Goal: Information Seeking & Learning: Learn about a topic

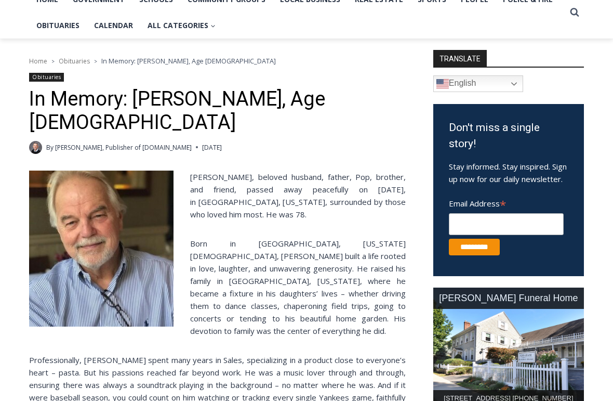
scroll to position [239, 0]
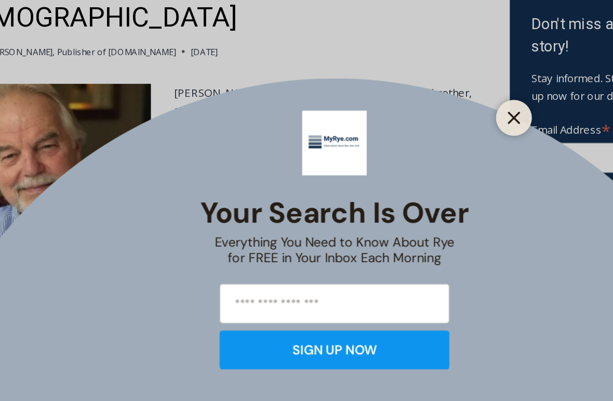
click at [429, 188] on button "Close" at bounding box center [436, 195] width 15 height 15
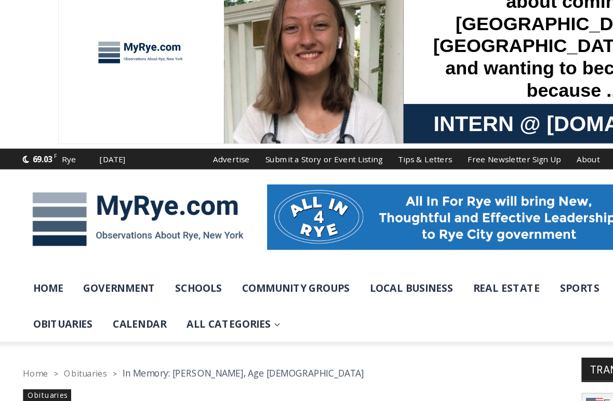
scroll to position [0, 0]
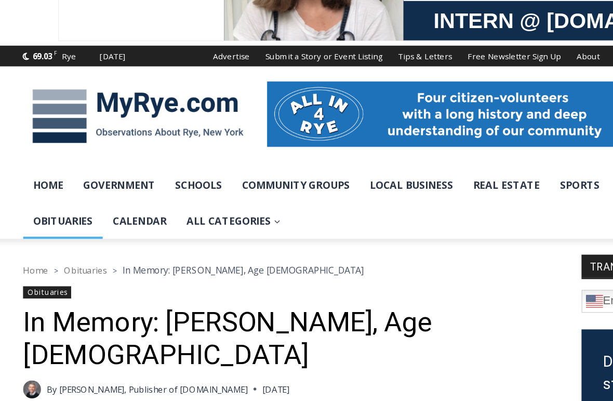
click at [42, 252] on link "Obituaries" at bounding box center [58, 265] width 58 height 26
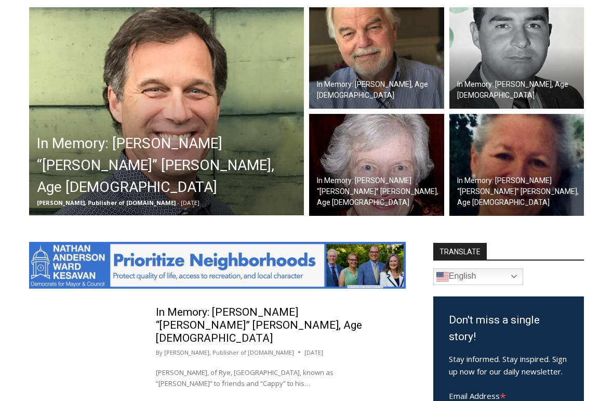
scroll to position [318, 0]
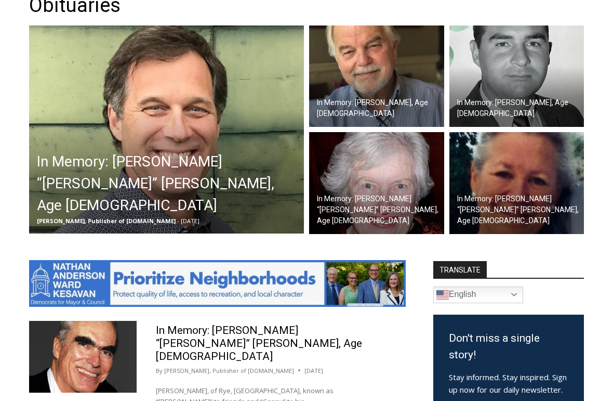
click at [70, 148] on img at bounding box center [166, 130] width 275 height 208
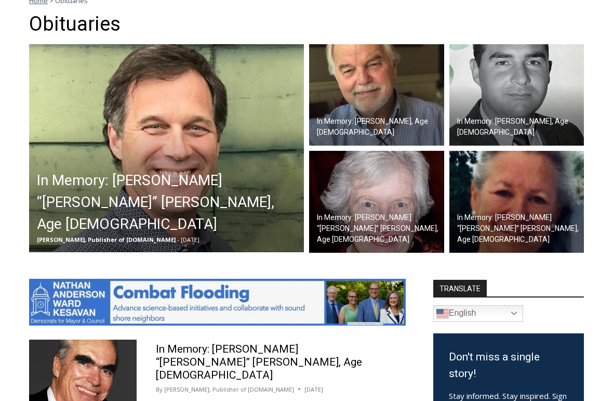
scroll to position [222, 0]
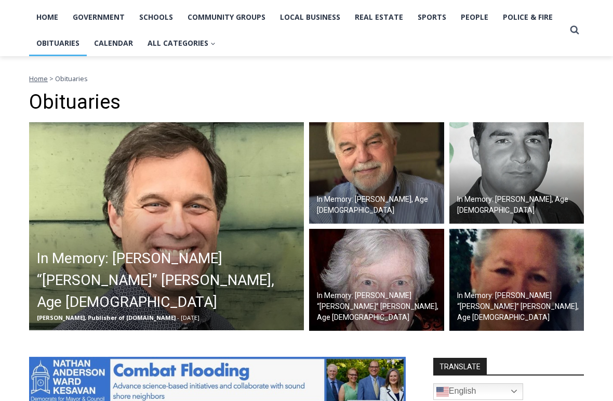
click at [543, 183] on img at bounding box center [516, 173] width 135 height 102
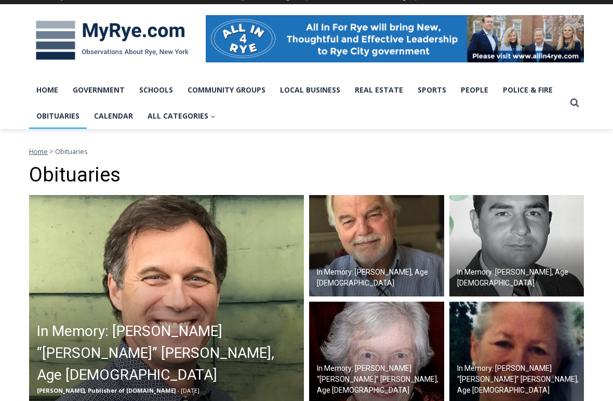
click at [590, 63] on div at bounding box center [306, 41] width 613 height 73
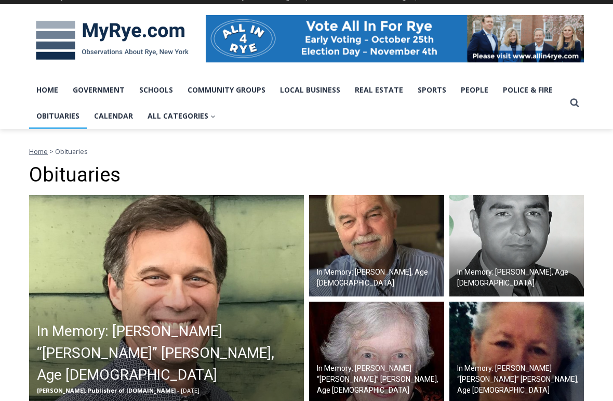
click at [17, 74] on div at bounding box center [306, 41] width 613 height 73
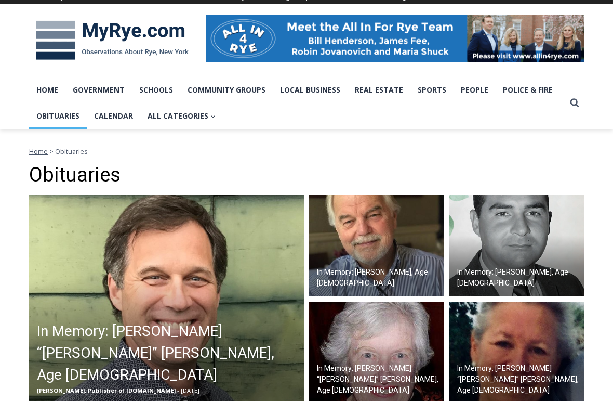
scroll to position [76, 0]
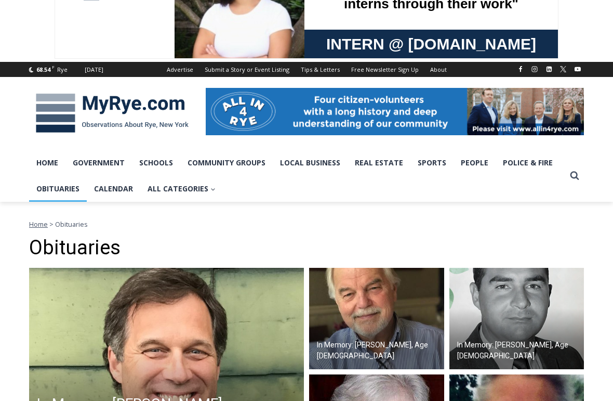
click at [17, 74] on div "68.54 F Rye Monday, September 29, 2025 Advertise Submit a Story or Event Listin…" at bounding box center [306, 69] width 613 height 15
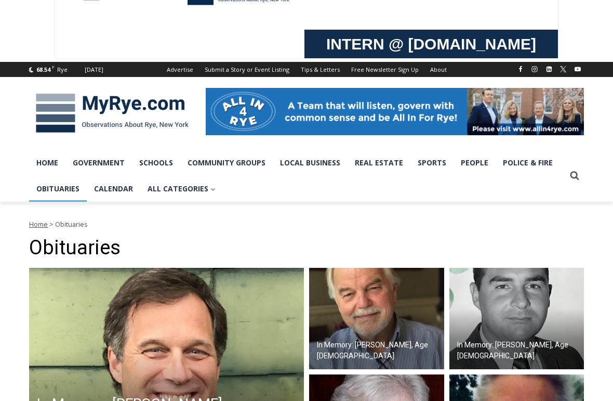
click at [46, 74] on div "68.54 F" at bounding box center [45, 69] width 18 height 9
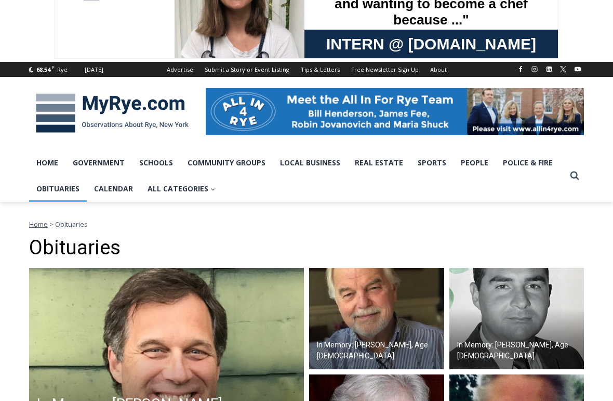
click at [590, 63] on div "68.54 F Rye Monday, September 29, 2025 Advertise Submit a Story or Event Listin…" at bounding box center [306, 69] width 613 height 15
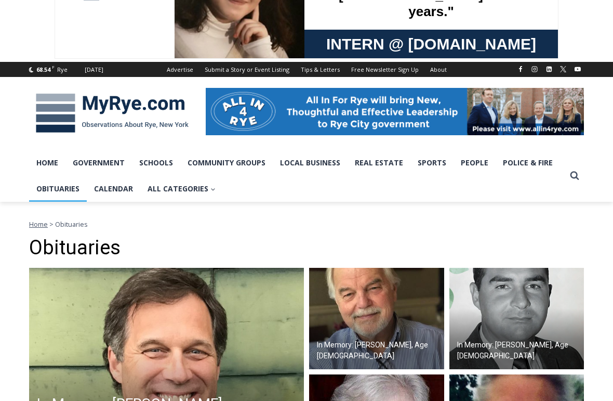
scroll to position [76, 0]
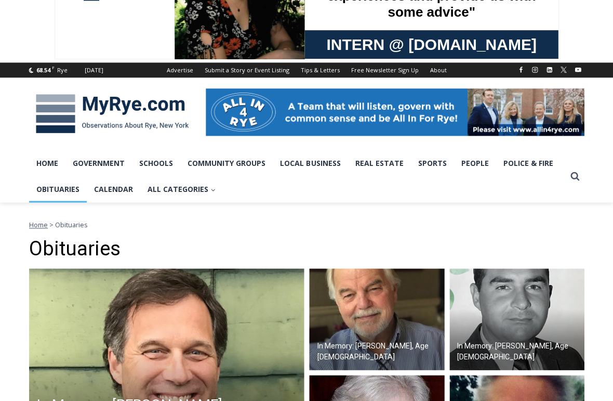
click at [589, 63] on div "68.54 F Rye Monday, September 29, 2025 Advertise Submit a Story or Event Listin…" at bounding box center [306, 69] width 613 height 15
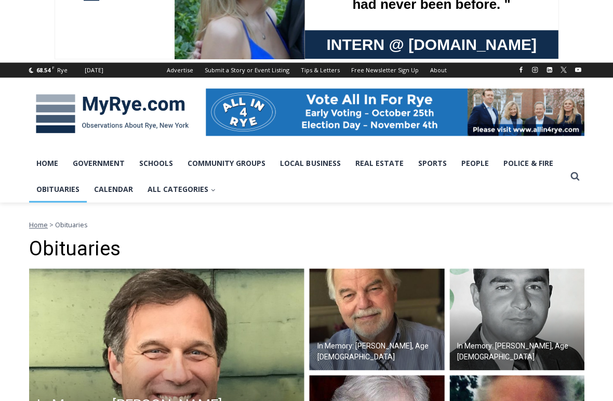
click at [28, 75] on div "68.54 F Rye Monday, September 29, 2025 Advertise Submit a Story or Event Listin…" at bounding box center [306, 69] width 613 height 15
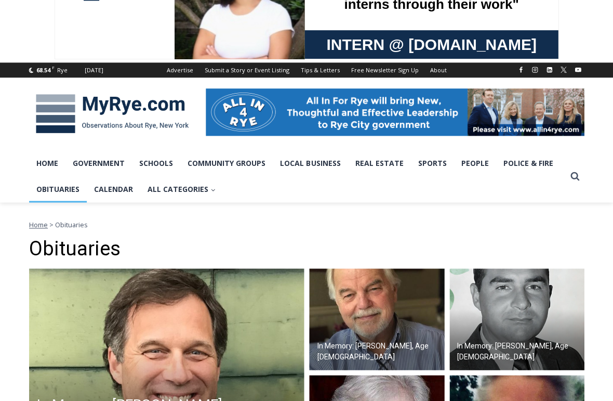
click at [19, 74] on div "68.54 F Rye Monday, September 29, 2025 Advertise Submit a Story or Event Listin…" at bounding box center [306, 69] width 613 height 15
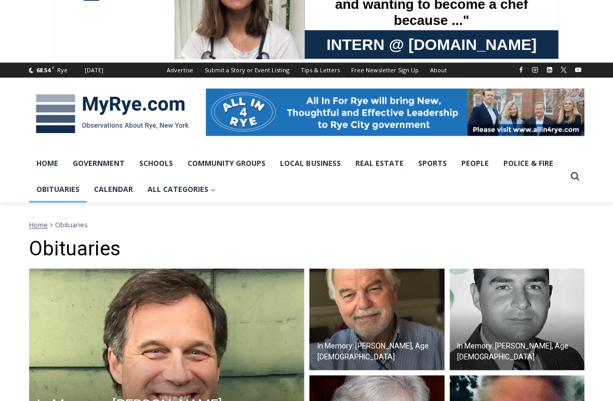
scroll to position [3, 0]
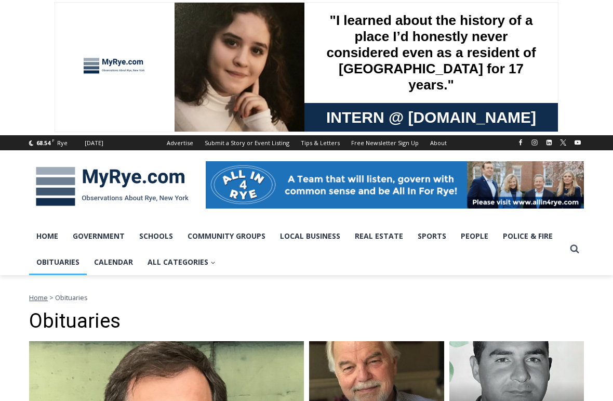
click at [158, 312] on h1 "Obituaries" at bounding box center [306, 322] width 555 height 24
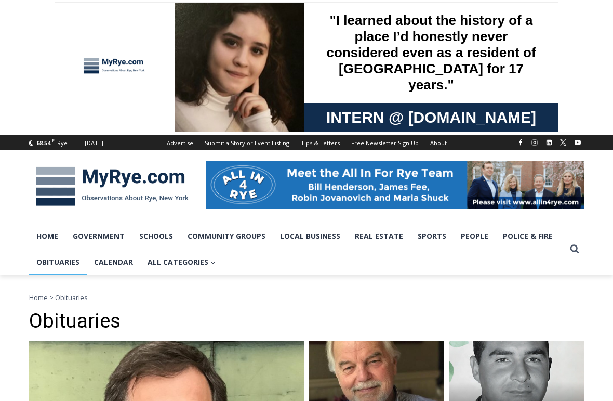
click at [157, 312] on h1 "Obituaries" at bounding box center [306, 322] width 555 height 24
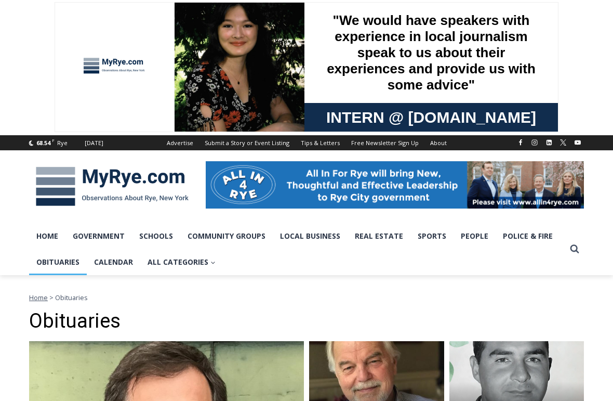
click at [163, 312] on h1 "Obituaries" at bounding box center [306, 322] width 555 height 24
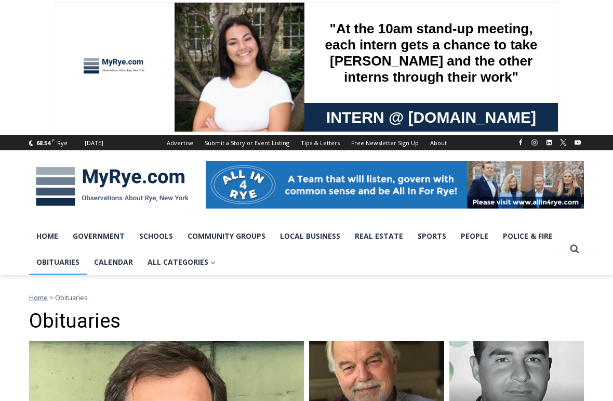
click at [166, 312] on h1 "Obituaries" at bounding box center [306, 322] width 555 height 24
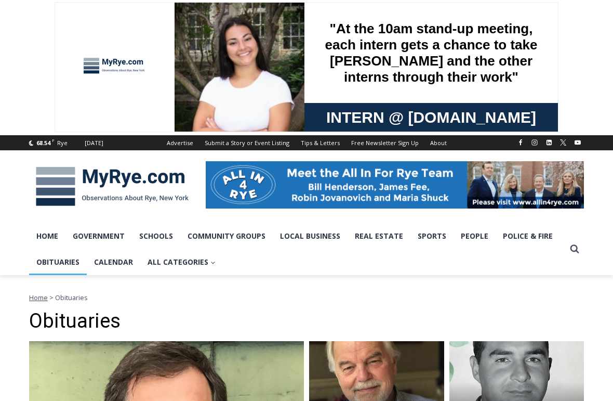
click at [226, 27] on img at bounding box center [240, 68] width 130 height 130
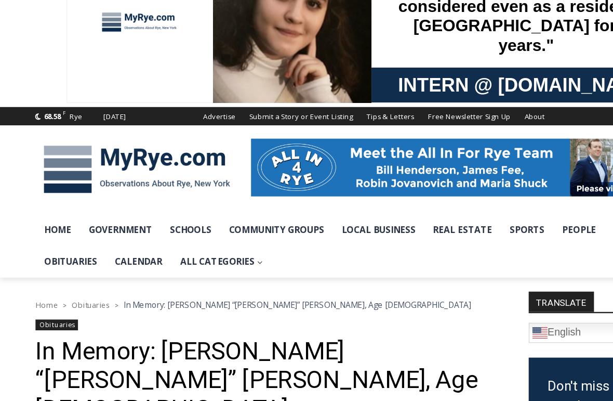
scroll to position [42, 0]
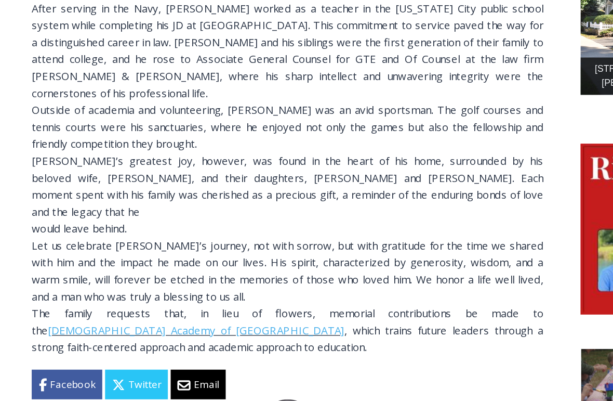
scroll to position [555, 0]
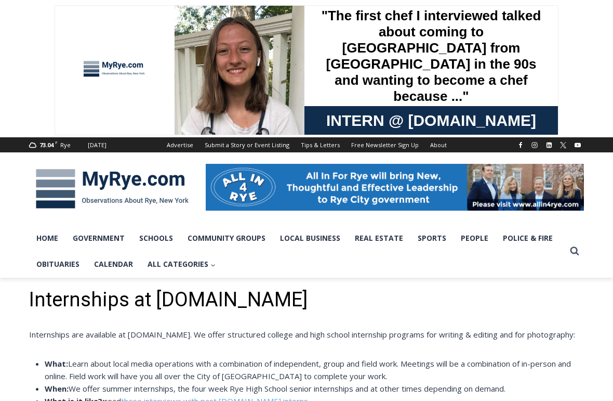
click at [127, 311] on h1 "Internships at [DOMAIN_NAME]" at bounding box center [306, 300] width 555 height 24
click at [149, 312] on h1 "Internships at [DOMAIN_NAME]" at bounding box center [306, 300] width 555 height 24
click at [158, 312] on h1 "Internships at [DOMAIN_NAME]" at bounding box center [306, 300] width 555 height 24
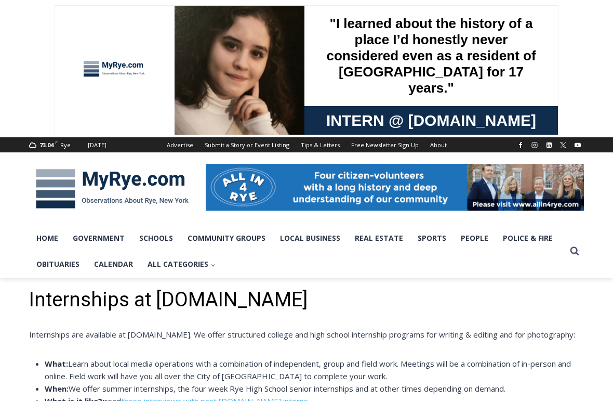
click at [154, 312] on h1 "Internships at [DOMAIN_NAME]" at bounding box center [306, 300] width 555 height 24
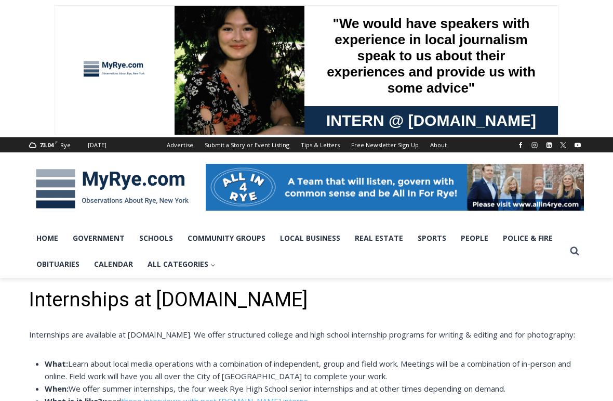
click at [158, 312] on h1 "Internships at [DOMAIN_NAME]" at bounding box center [306, 300] width 555 height 24
click at [145, 312] on h1 "Internships at [DOMAIN_NAME]" at bounding box center [306, 300] width 555 height 24
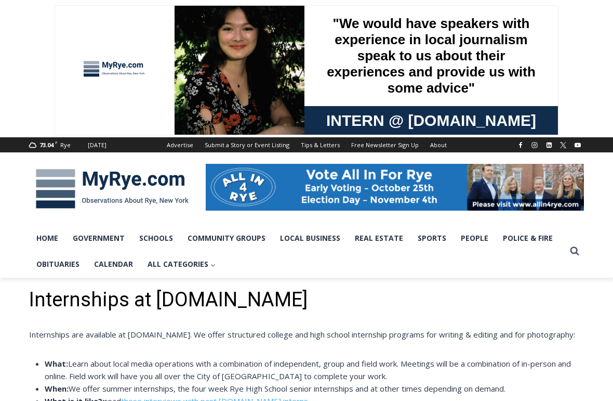
click at [156, 312] on h1 "Internships at [DOMAIN_NAME]" at bounding box center [306, 300] width 555 height 24
click at [155, 312] on h1 "Internships at [DOMAIN_NAME]" at bounding box center [306, 300] width 555 height 24
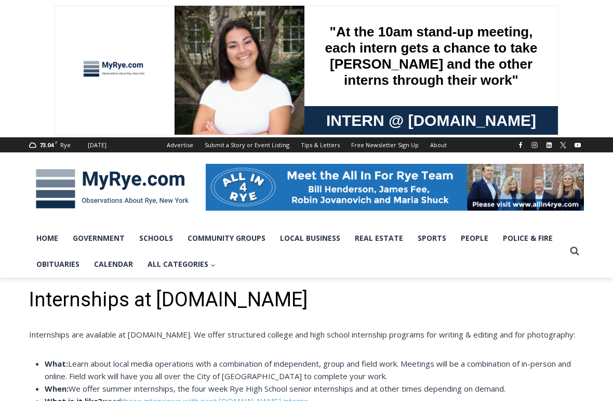
click at [158, 312] on h1 "Internships at [DOMAIN_NAME]" at bounding box center [306, 300] width 555 height 24
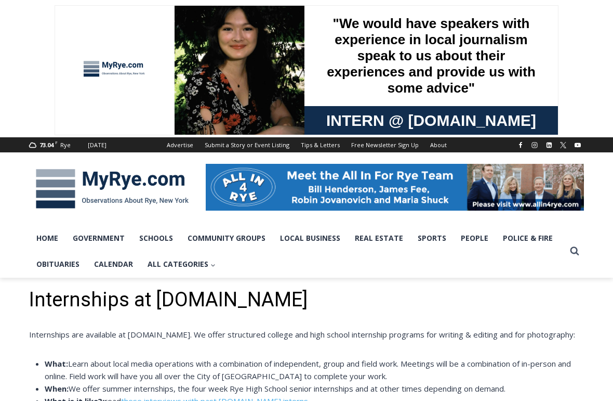
click at [336, 35] on div ""We would have speakers with experience in local journalism speak to us about t…" at bounding box center [431, 56] width 229 height 100
